Goal: Task Accomplishment & Management: Manage account settings

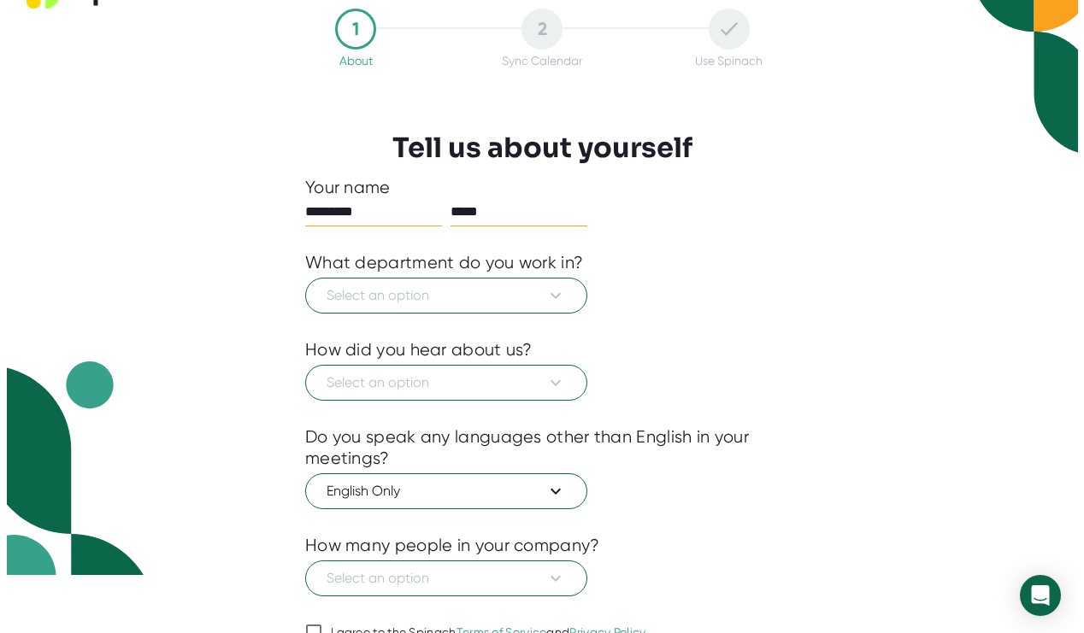
scroll to position [99, 0]
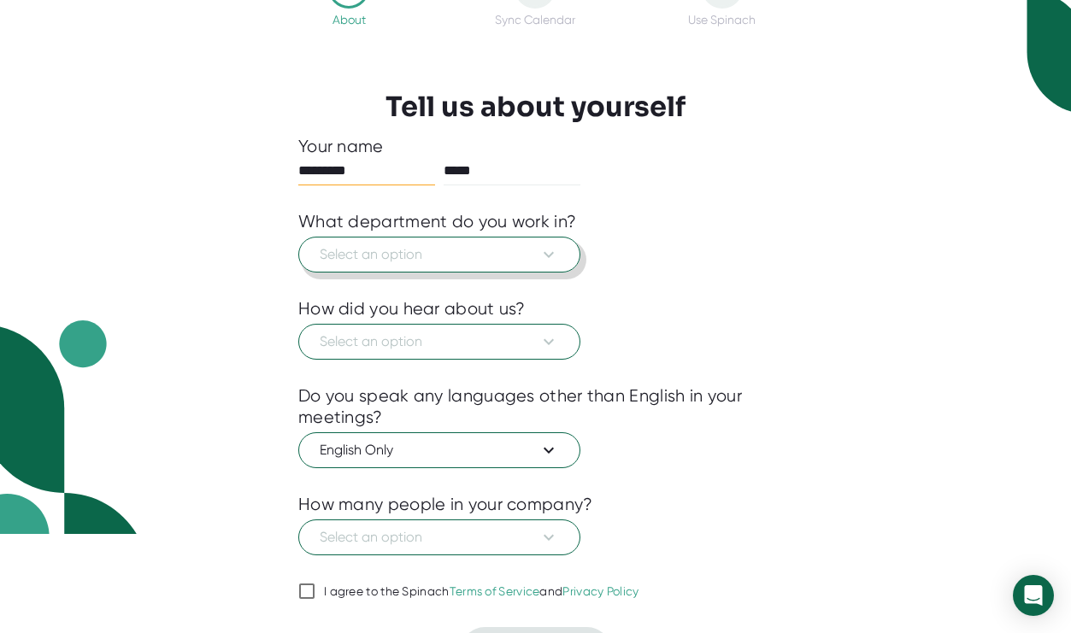
click at [541, 262] on icon at bounding box center [549, 254] width 21 height 21
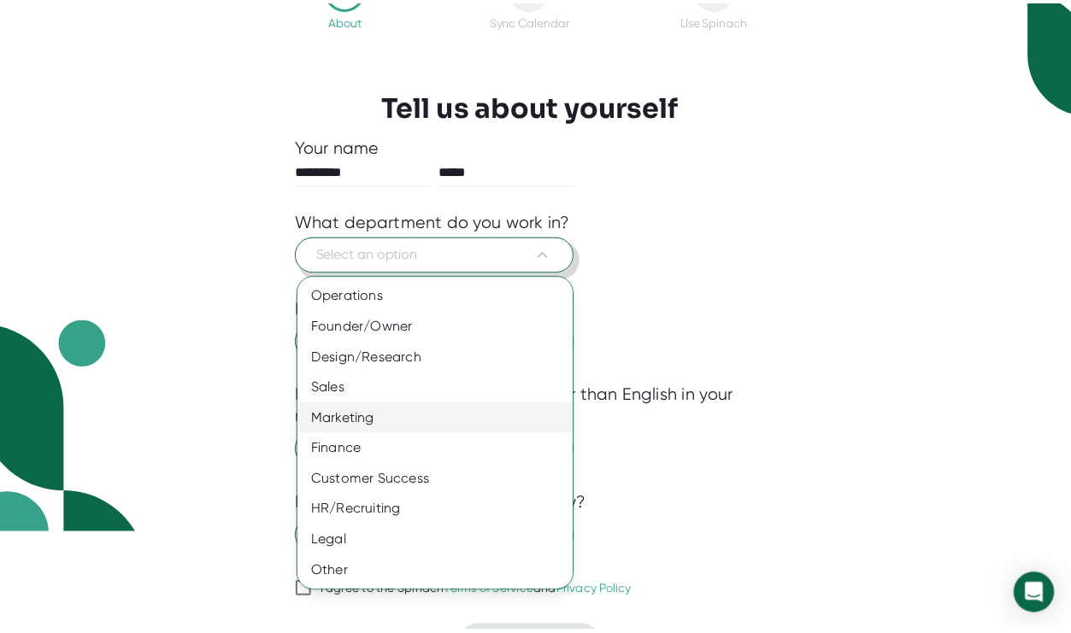
scroll to position [91, 0]
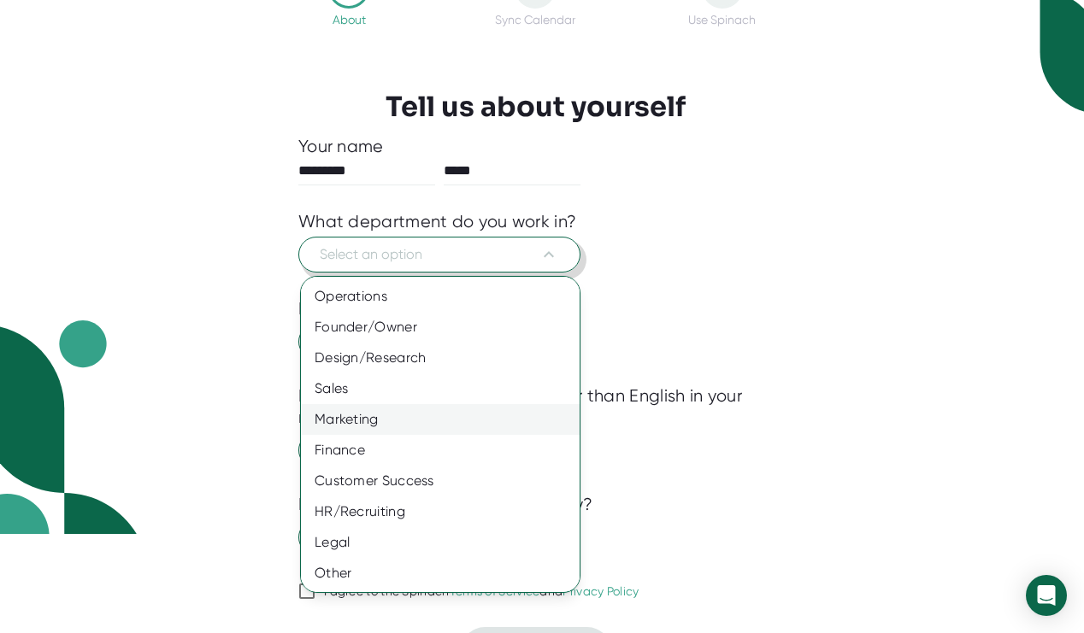
click at [489, 426] on div "Marketing" at bounding box center [446, 419] width 291 height 31
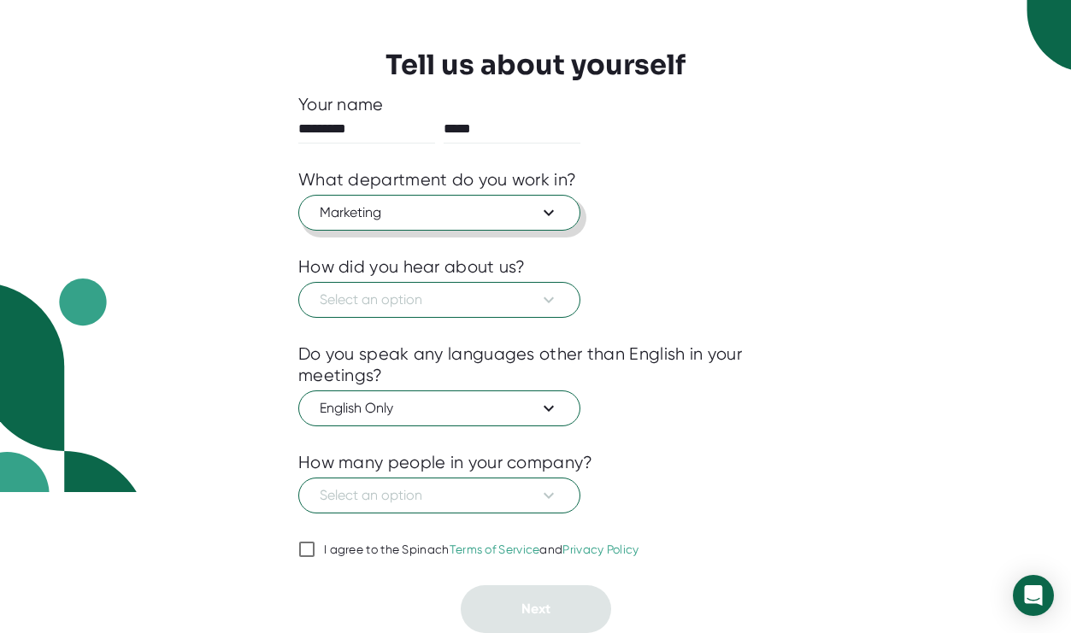
scroll to position [141, 0]
click at [563, 316] on button "Select an option" at bounding box center [439, 300] width 282 height 36
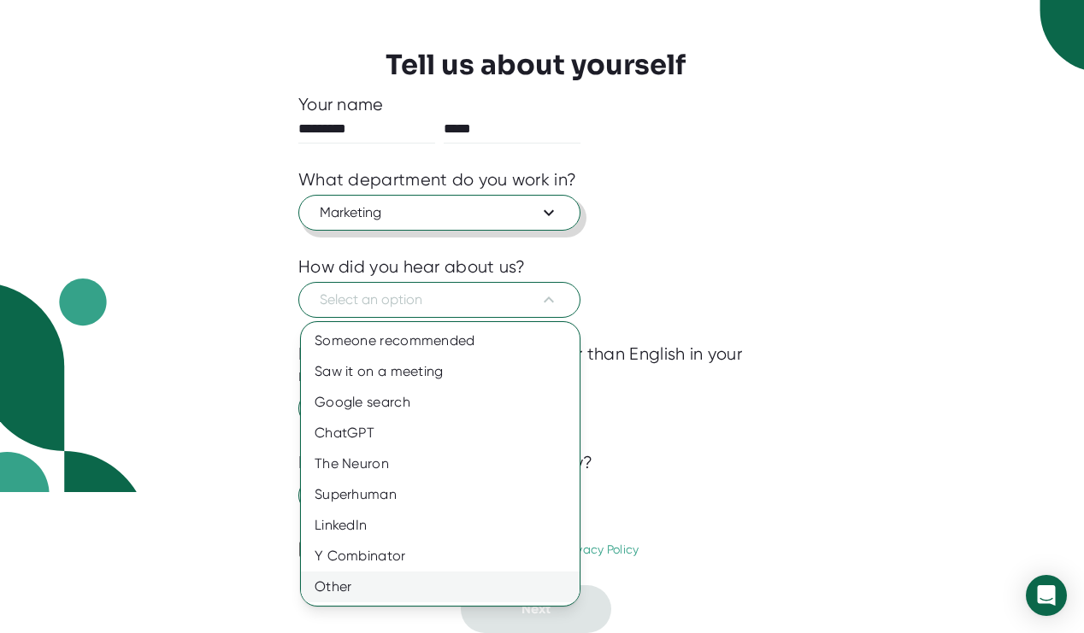
click at [503, 576] on div "Other" at bounding box center [440, 587] width 279 height 31
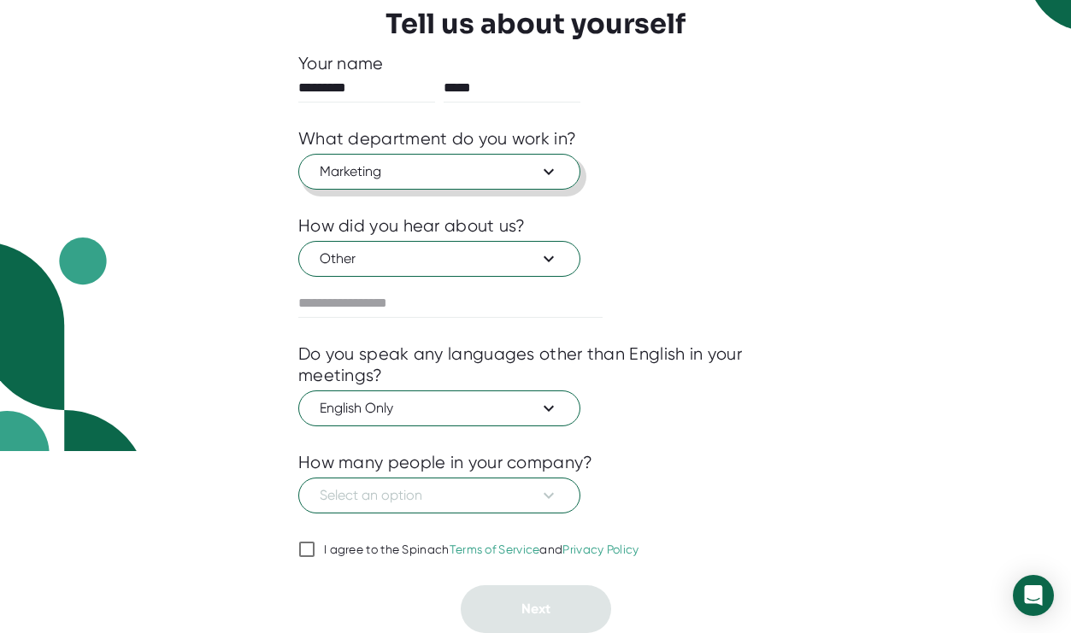
scroll to position [182, 0]
click at [450, 556] on div "I agree to the Spinach Terms of Service and Privacy Policy" at bounding box center [481, 550] width 315 height 15
click at [315, 556] on input "I agree to the Spinach Terms of Service and Privacy Policy" at bounding box center [306, 549] width 17 height 21
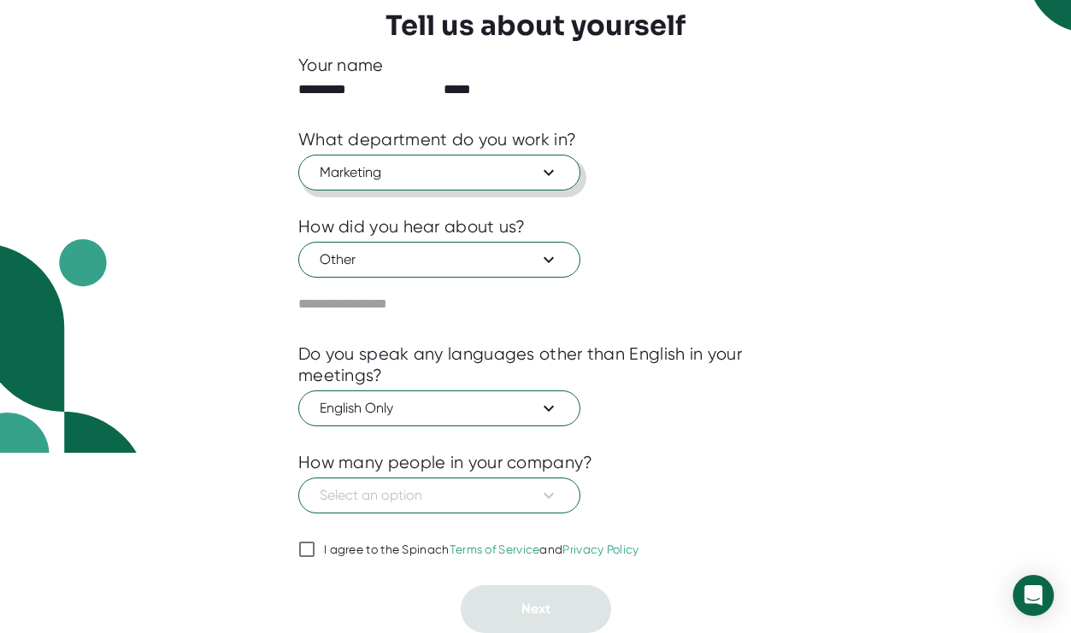
checkbox input "true"
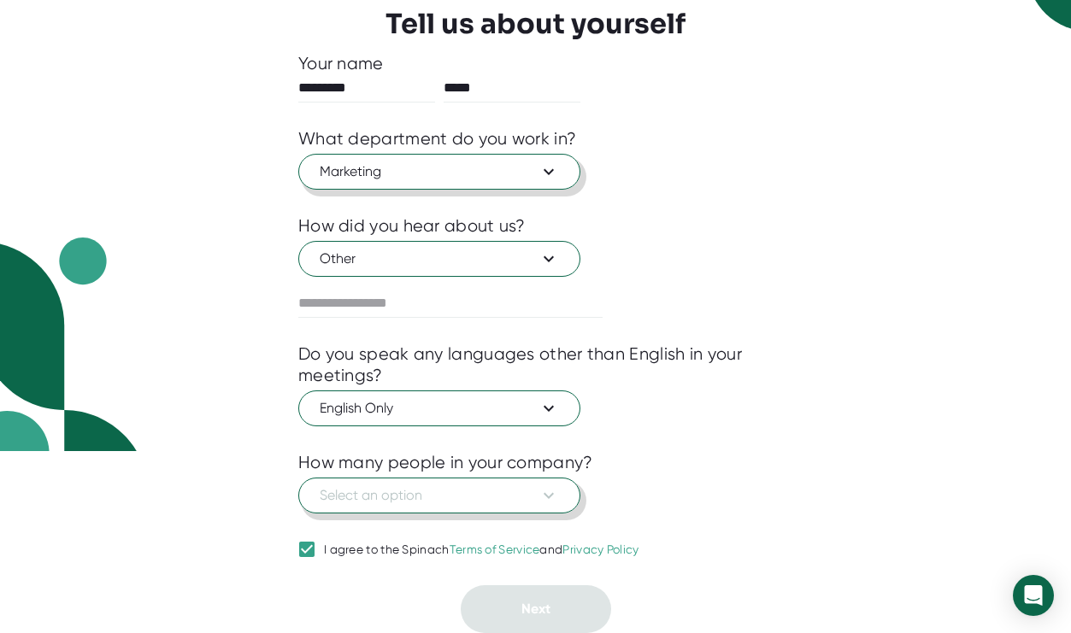
click at [430, 510] on button "Select an option" at bounding box center [439, 496] width 282 height 36
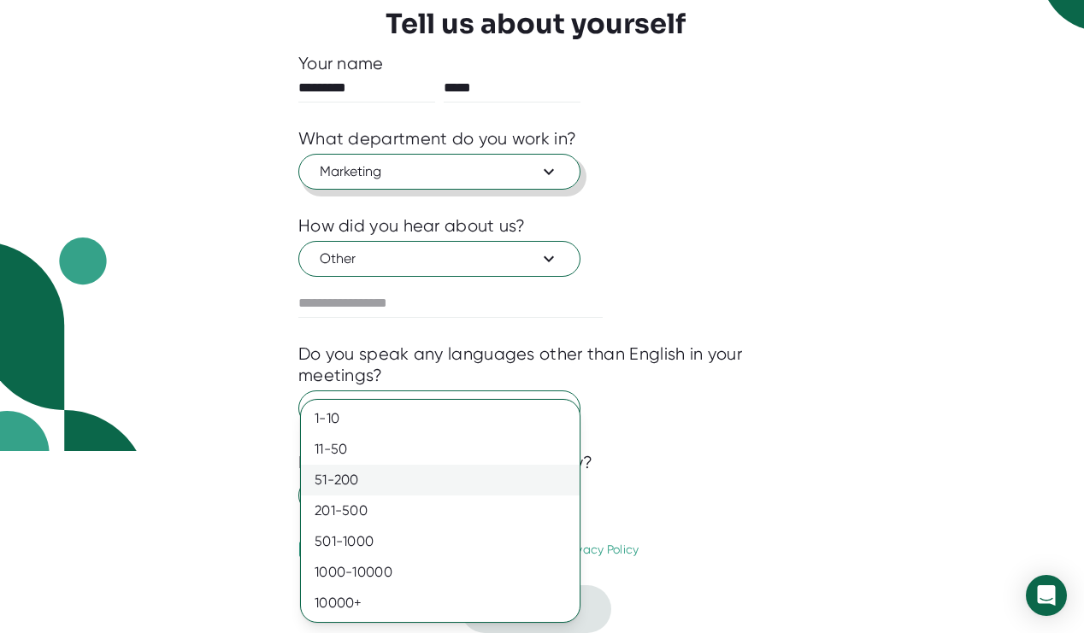
click at [411, 468] on div "51-200" at bounding box center [440, 480] width 279 height 31
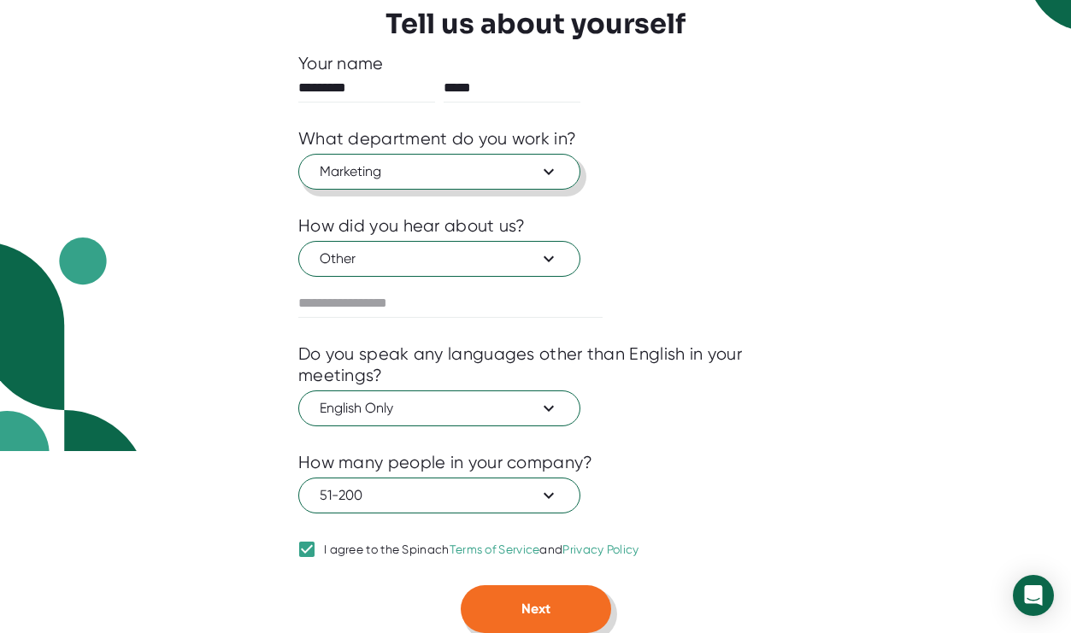
click at [515, 618] on button "Next" at bounding box center [536, 610] width 150 height 48
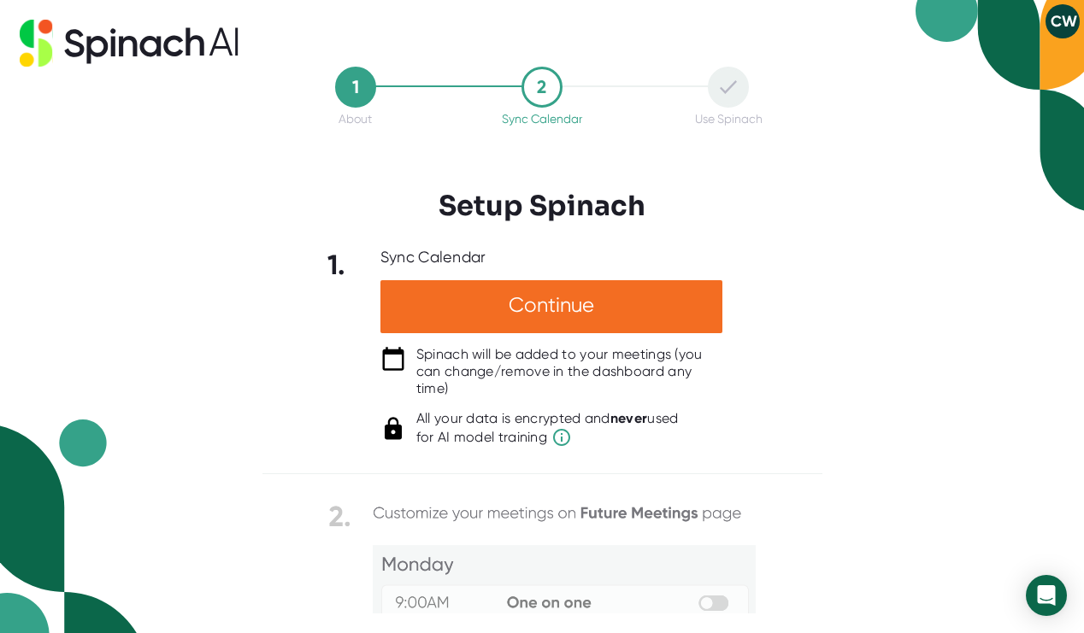
scroll to position [0, 0]
click at [615, 207] on h3 "Setup Spinach" at bounding box center [542, 206] width 207 height 32
click at [621, 207] on h3 "Setup Spinach" at bounding box center [542, 206] width 207 height 32
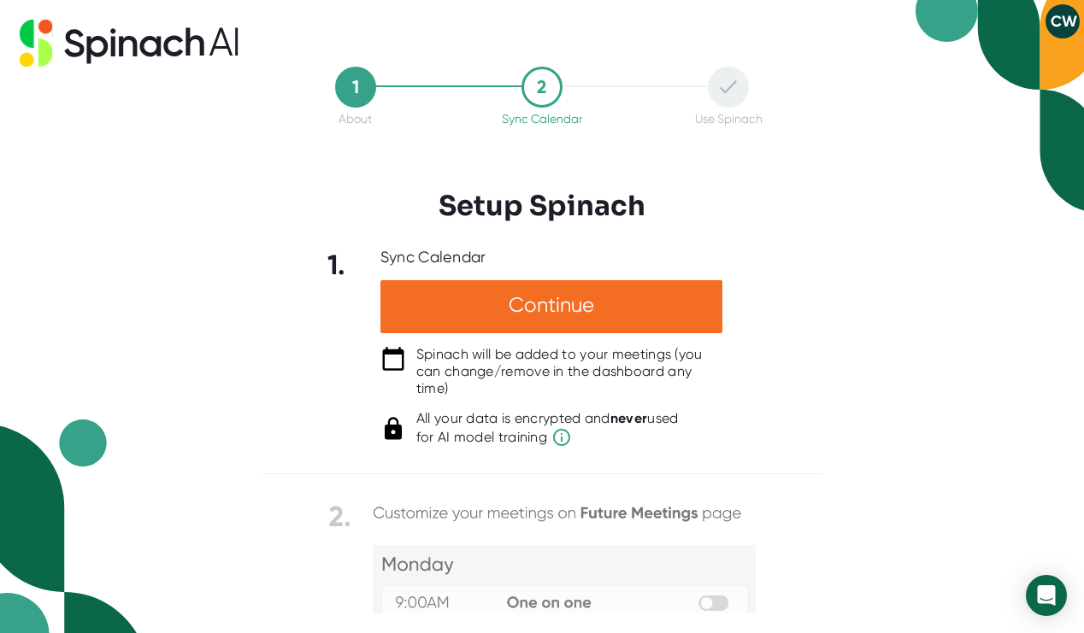
drag, startPoint x: 651, startPoint y: 207, endPoint x: 433, endPoint y: 217, distance: 218.2
click at [433, 217] on div "1 About 2 Sync Calendar Use Spinach Setup Spinach 1. Sync Calendar Continue Spi…" at bounding box center [542, 340] width 560 height 547
click at [559, 214] on h3 "Setup Spinach" at bounding box center [542, 206] width 207 height 32
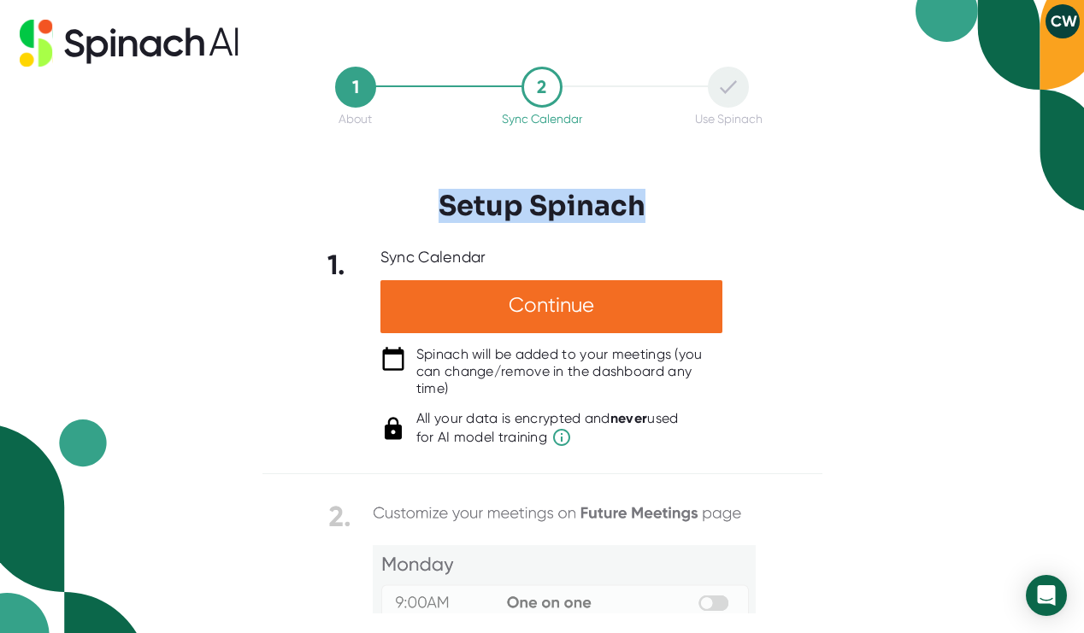
click at [559, 227] on div at bounding box center [542, 235] width 560 height 26
